Goal: Task Accomplishment & Management: Complete application form

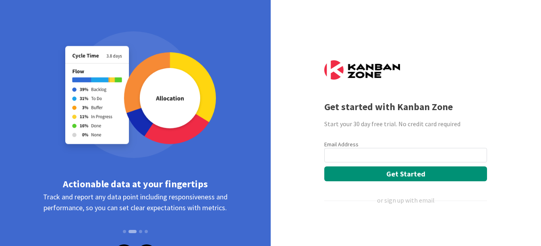
click at [423, 156] on input "email" at bounding box center [405, 155] width 163 height 14
type input "[EMAIL_ADDRESS][DOMAIN_NAME]"
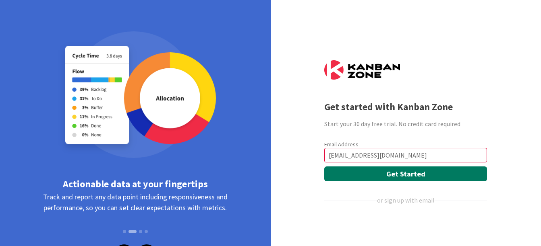
click at [391, 174] on button "Get Started" at bounding box center [405, 174] width 163 height 15
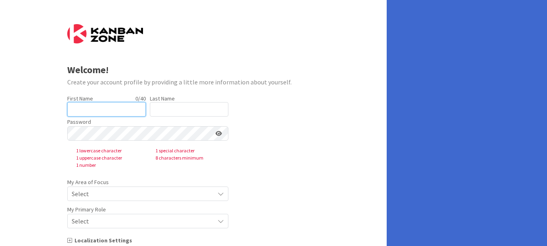
click at [87, 110] on input "text" at bounding box center [106, 109] width 79 height 14
type input "[PERSON_NAME] [PERSON_NAME]"
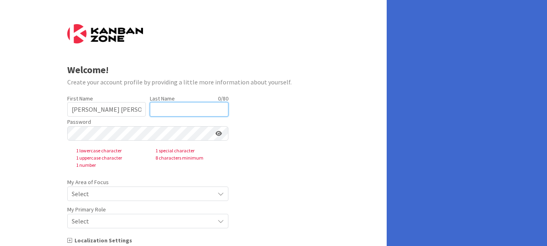
click at [169, 110] on input "text" at bounding box center [189, 109] width 79 height 14
type input "[PERSON_NAME]"
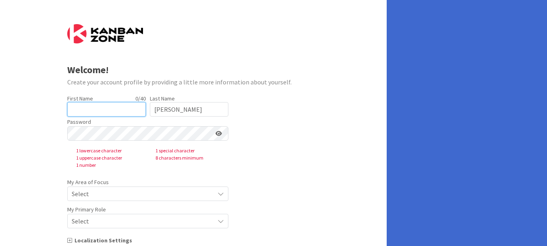
click at [126, 110] on input "text" at bounding box center [106, 109] width 79 height 14
type input "[PERSON_NAME]"
drag, startPoint x: 45, startPoint y: 136, endPoint x: 59, endPoint y: 143, distance: 15.3
click at [46, 136] on div "Welcome! Create your account profile by providing a little more information abo…" at bounding box center [193, 154] width 387 height 309
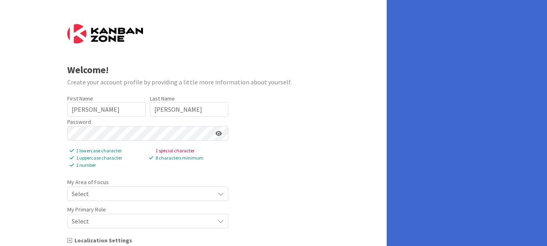
click at [60, 153] on div "Welcome! Create your account profile by providing a little more information abo…" at bounding box center [193, 154] width 387 height 309
click at [98, 191] on span "Select" at bounding box center [141, 193] width 139 height 11
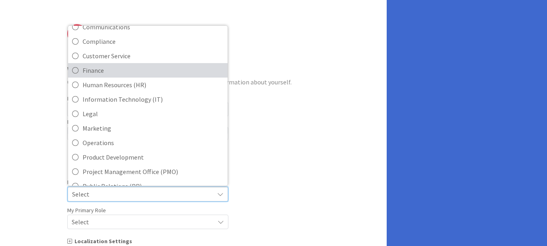
scroll to position [81, 0]
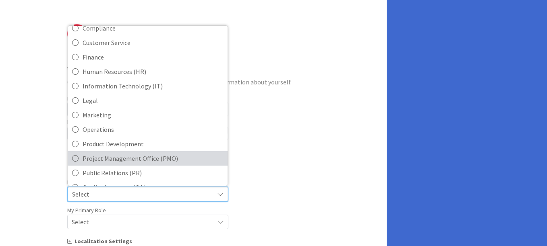
click at [137, 159] on span "Project Management Office (PMO)" at bounding box center [153, 159] width 141 height 12
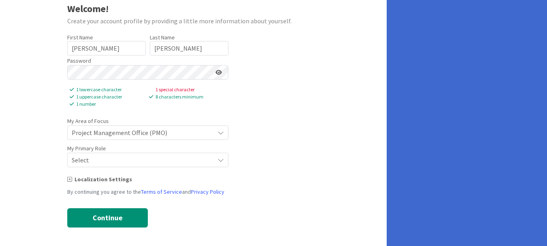
scroll to position [63, 0]
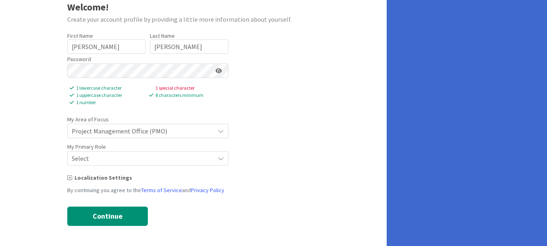
click at [106, 137] on span "Select" at bounding box center [141, 131] width 139 height 11
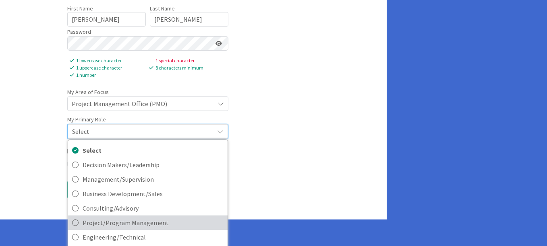
scroll to position [103, 0]
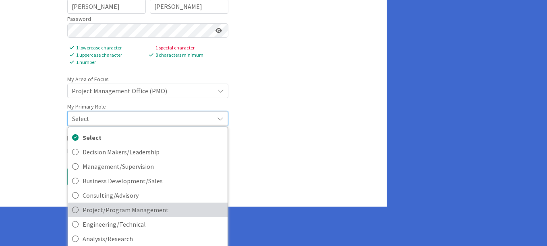
click at [149, 210] on span "Project/Program Management" at bounding box center [153, 210] width 141 height 12
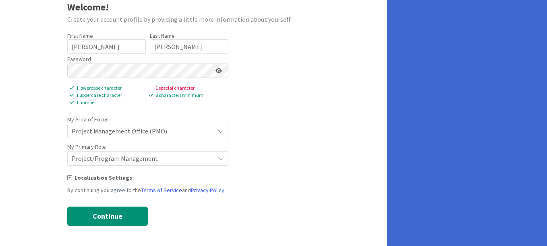
scroll to position [63, 0]
click at [71, 177] on icon at bounding box center [69, 178] width 5 height 6
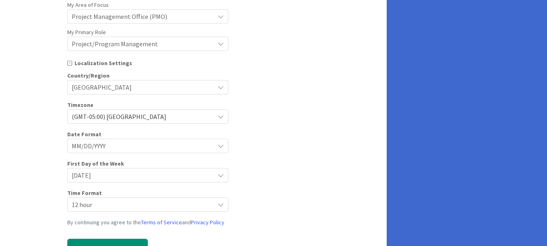
scroll to position [210, 0]
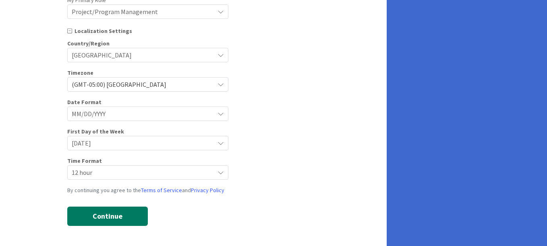
click at [98, 219] on button "Continue" at bounding box center [107, 216] width 81 height 19
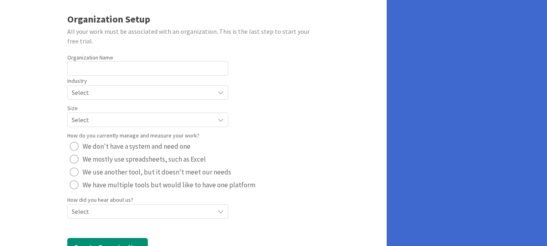
scroll to position [0, 0]
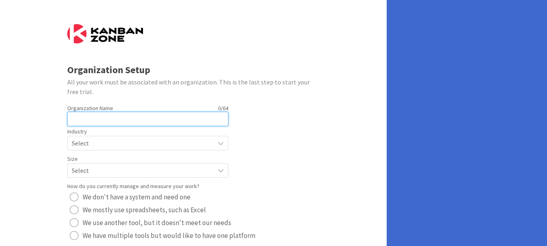
click at [82, 120] on input "text" at bounding box center [147, 119] width 161 height 14
type input "NA"
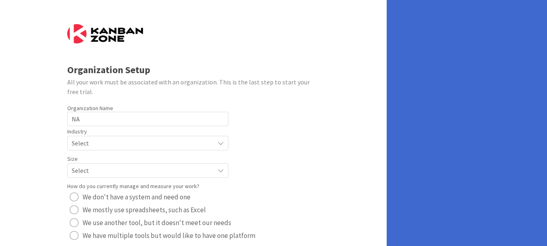
click at [98, 144] on span "Select" at bounding box center [141, 143] width 139 height 11
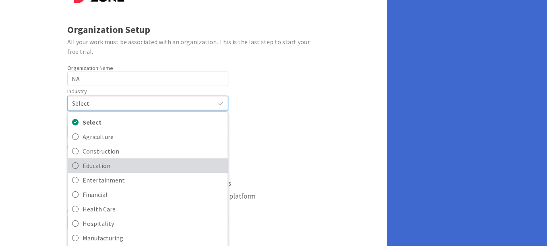
scroll to position [78, 0]
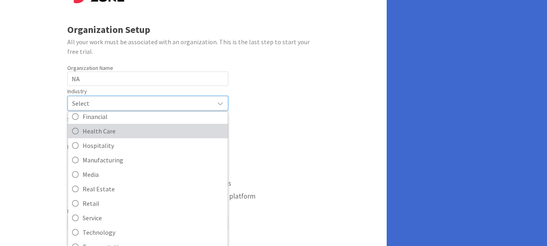
click at [99, 134] on span "Health Care" at bounding box center [153, 131] width 141 height 12
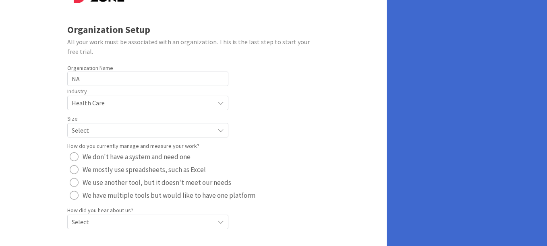
click at [99, 109] on span "Select" at bounding box center [141, 102] width 139 height 11
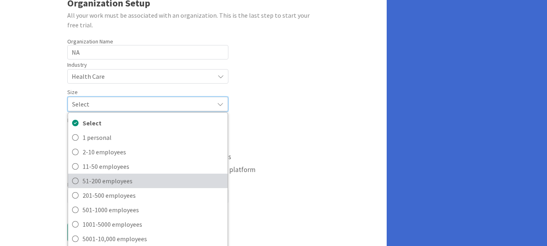
scroll to position [81, 0]
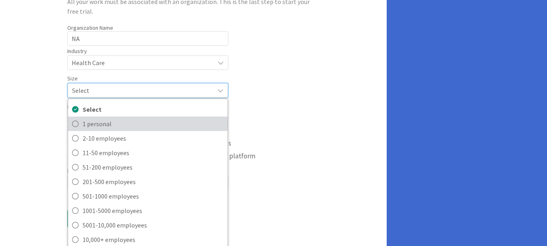
click at [86, 125] on span "1 personal" at bounding box center [153, 124] width 141 height 12
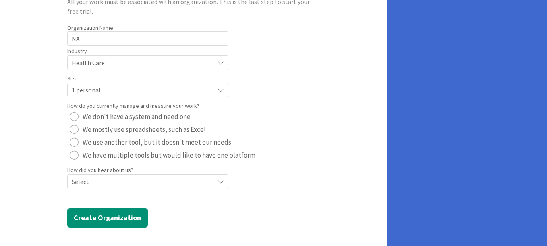
click at [74, 116] on div "radio" at bounding box center [74, 116] width 9 height 9
click at [105, 68] on span "Select" at bounding box center [141, 62] width 139 height 11
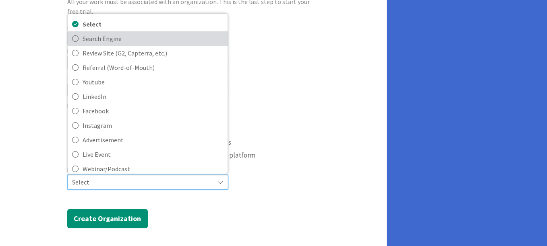
click at [105, 43] on span "Search Engine" at bounding box center [153, 39] width 141 height 12
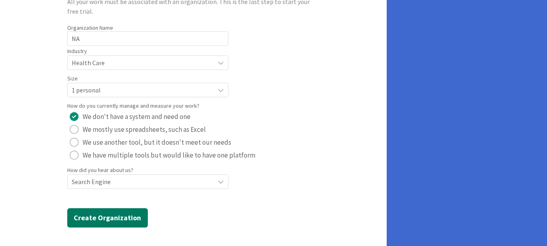
click at [100, 215] on button "Create Organization" at bounding box center [107, 218] width 81 height 19
